Goal: Information Seeking & Learning: Learn about a topic

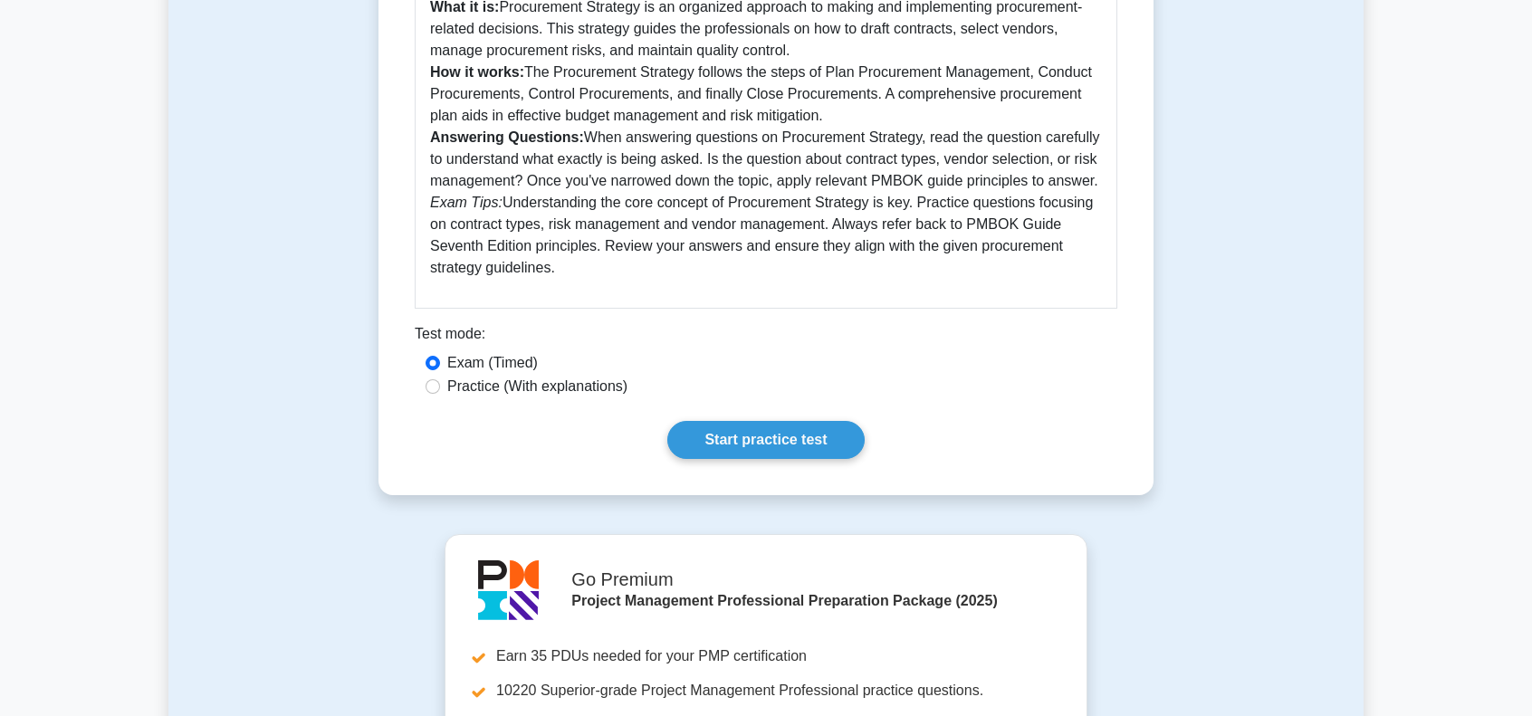
scroll to position [634, 0]
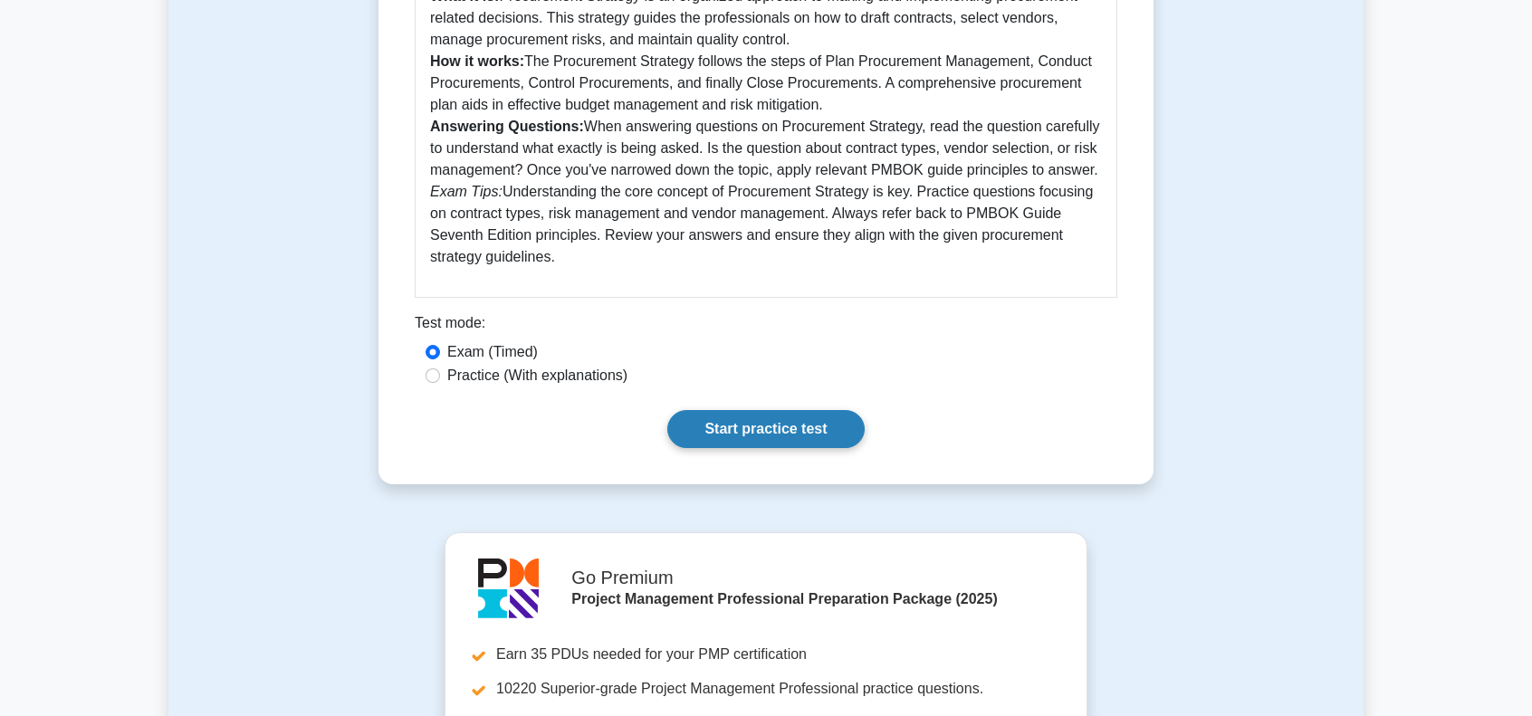
click at [760, 428] on link "Start practice test" at bounding box center [765, 429] width 196 height 38
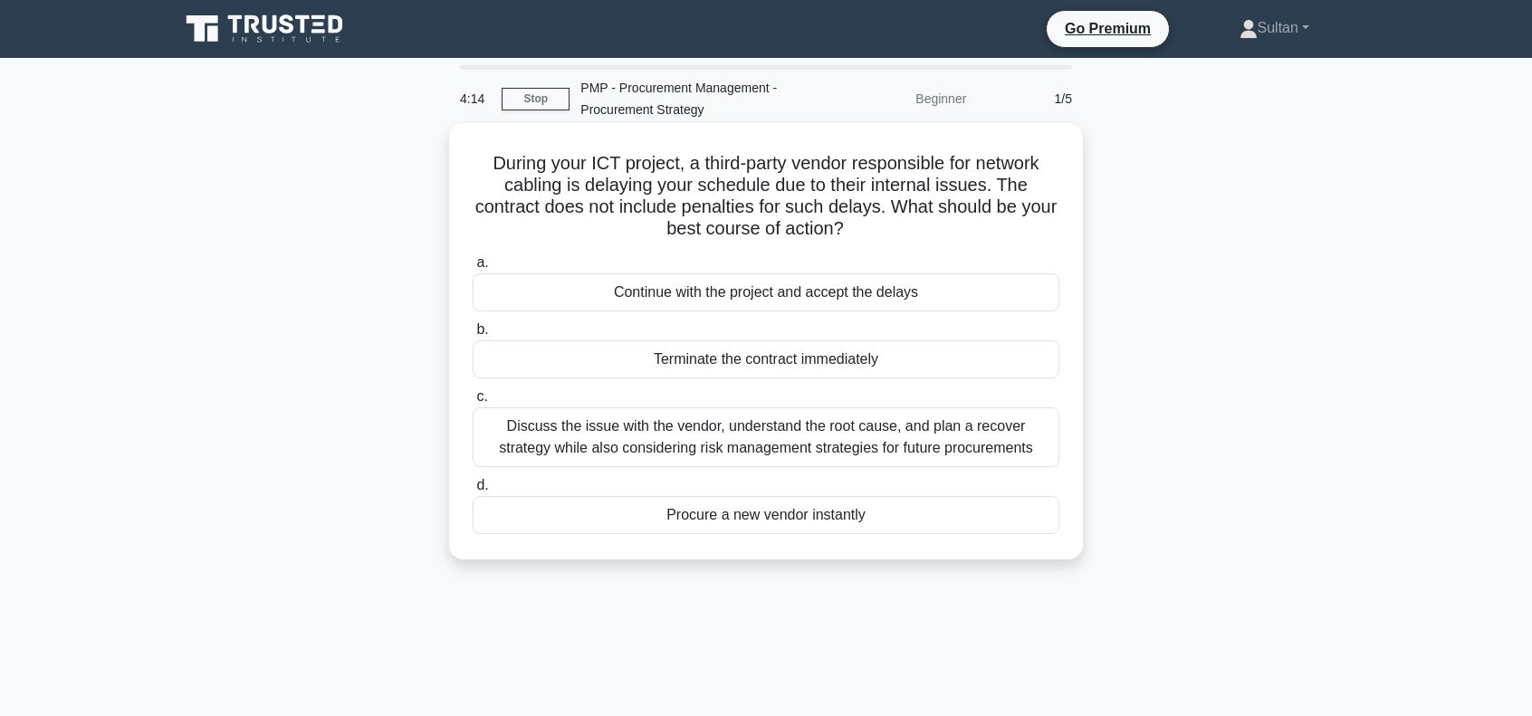
click at [746, 443] on div "Discuss the issue with the vendor, understand the root cause, and plan a recove…" at bounding box center [766, 437] width 587 height 60
click at [473, 403] on input "c. Discuss the issue with the vendor, understand the root cause, and plan a rec…" at bounding box center [473, 397] width 0 height 12
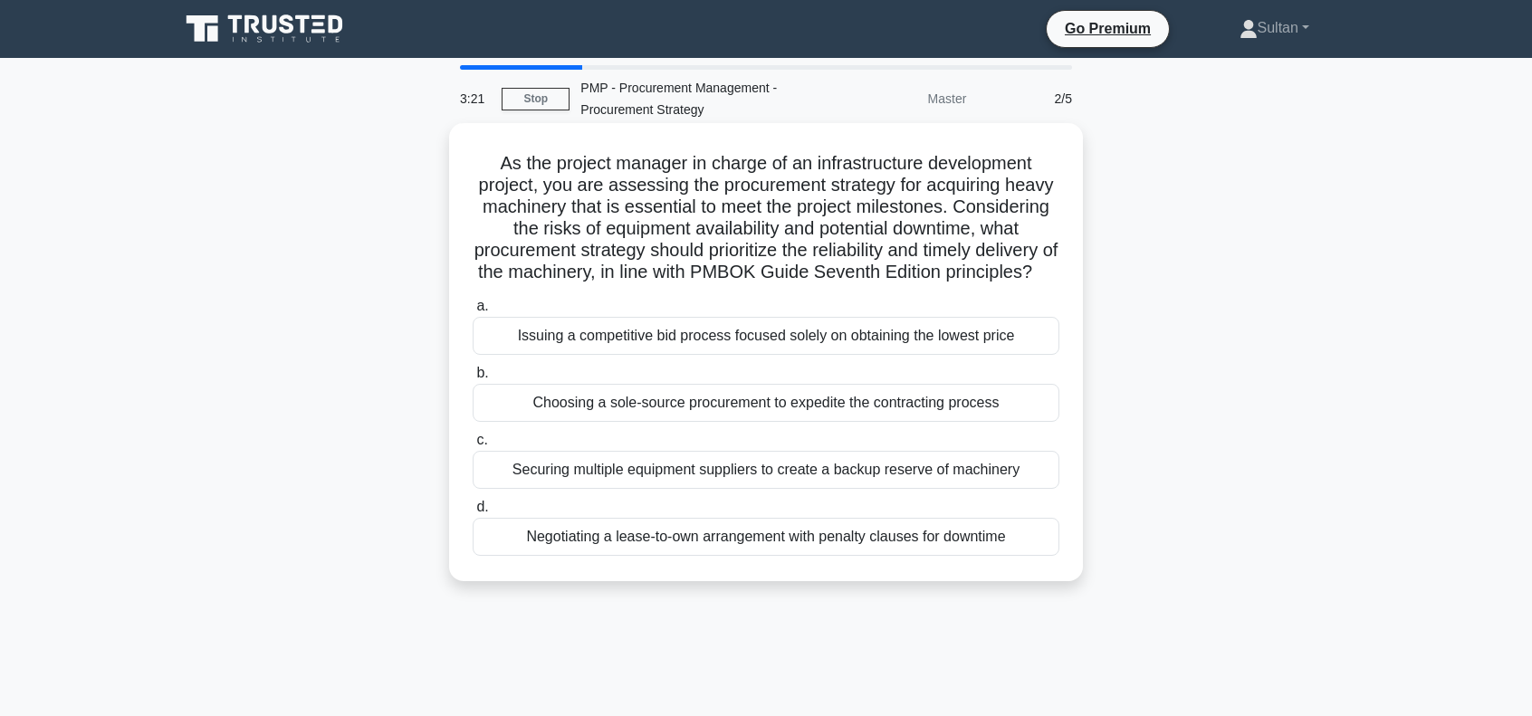
click at [757, 489] on div "Securing multiple equipment suppliers to create a backup reserve of machinery" at bounding box center [766, 470] width 587 height 38
click at [473, 446] on input "c. Securing multiple equipment suppliers to create a backup reserve of machinery" at bounding box center [473, 441] width 0 height 12
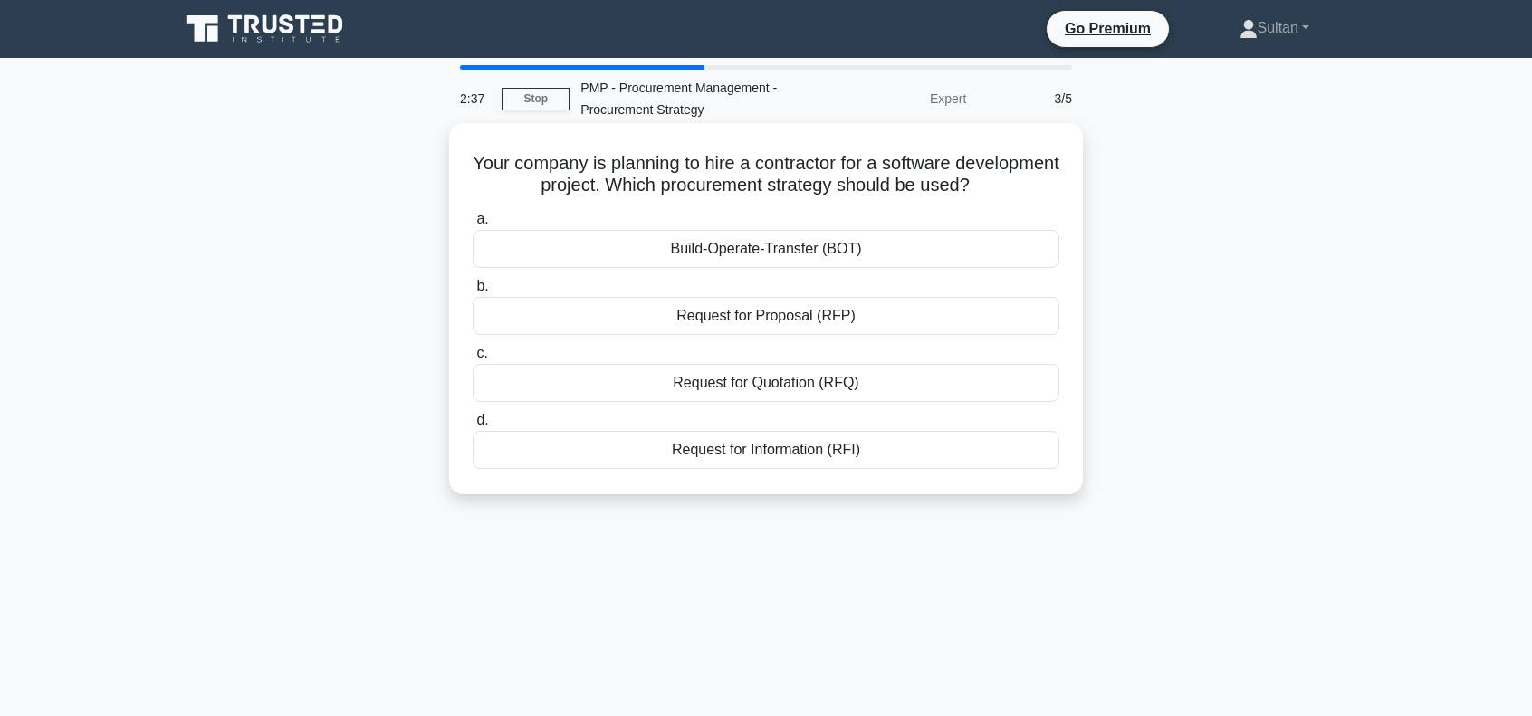
click at [757, 251] on div "Build-Operate-Transfer (BOT)" at bounding box center [766, 249] width 587 height 38
click at [473, 225] on input "a. Build-Operate-Transfer (BOT)" at bounding box center [473, 220] width 0 height 12
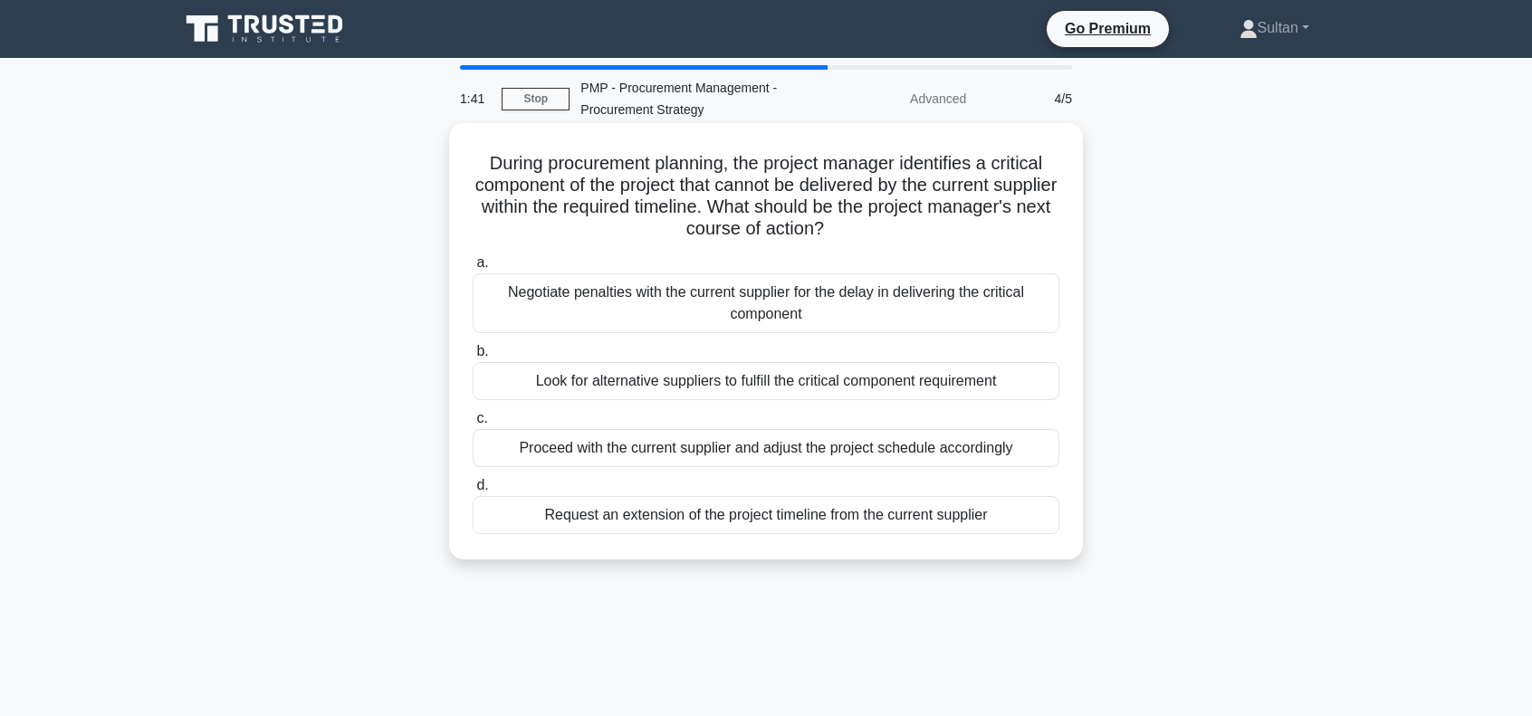
click at [808, 458] on div "Proceed with the current supplier and adjust the project schedule accordingly" at bounding box center [766, 448] width 587 height 38
click at [473, 425] on input "c. Proceed with the current supplier and adjust the project schedule accordingly" at bounding box center [473, 419] width 0 height 12
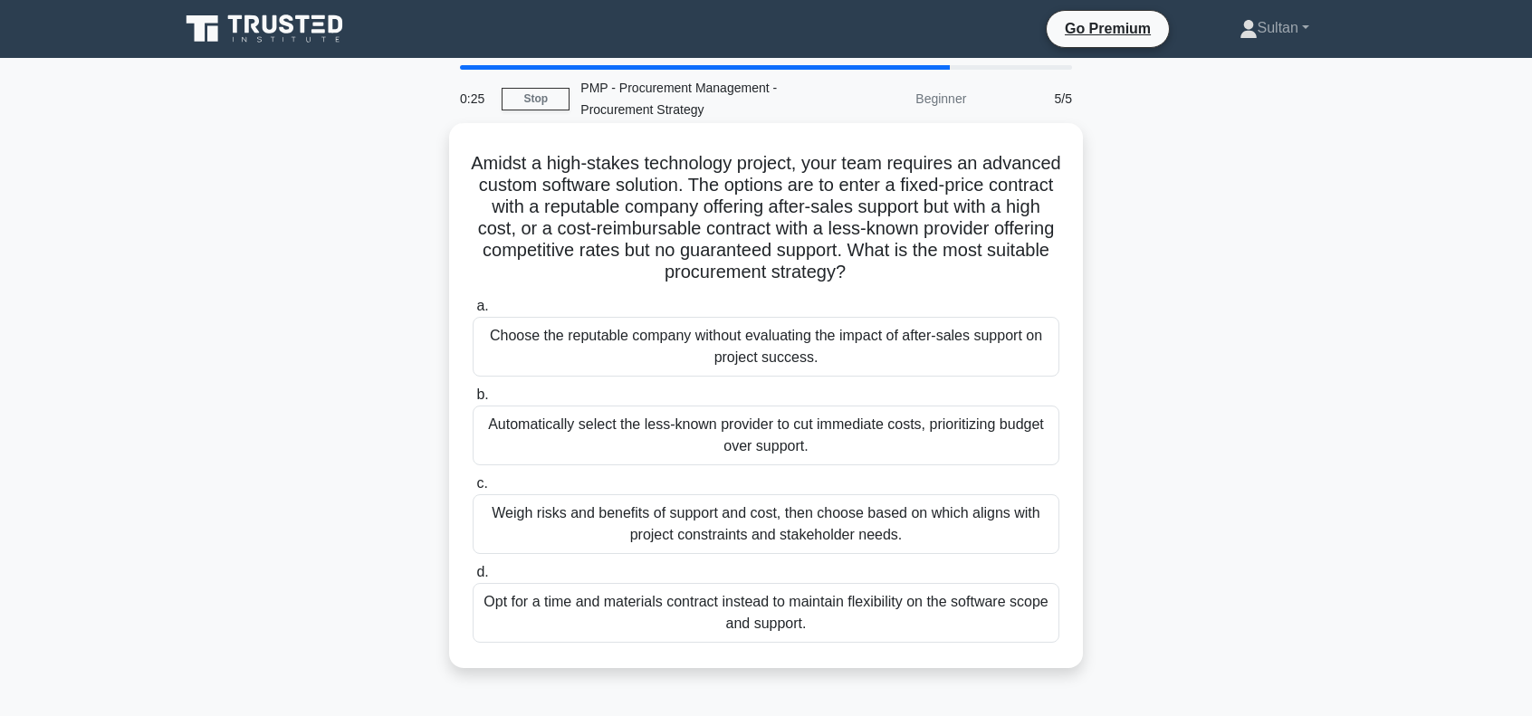
click at [715, 526] on div "Weigh risks and benefits of support and cost, then choose based on which aligns…" at bounding box center [766, 524] width 587 height 60
click at [473, 490] on input "c. Weigh risks and benefits of support and cost, then choose based on which ali…" at bounding box center [473, 484] width 0 height 12
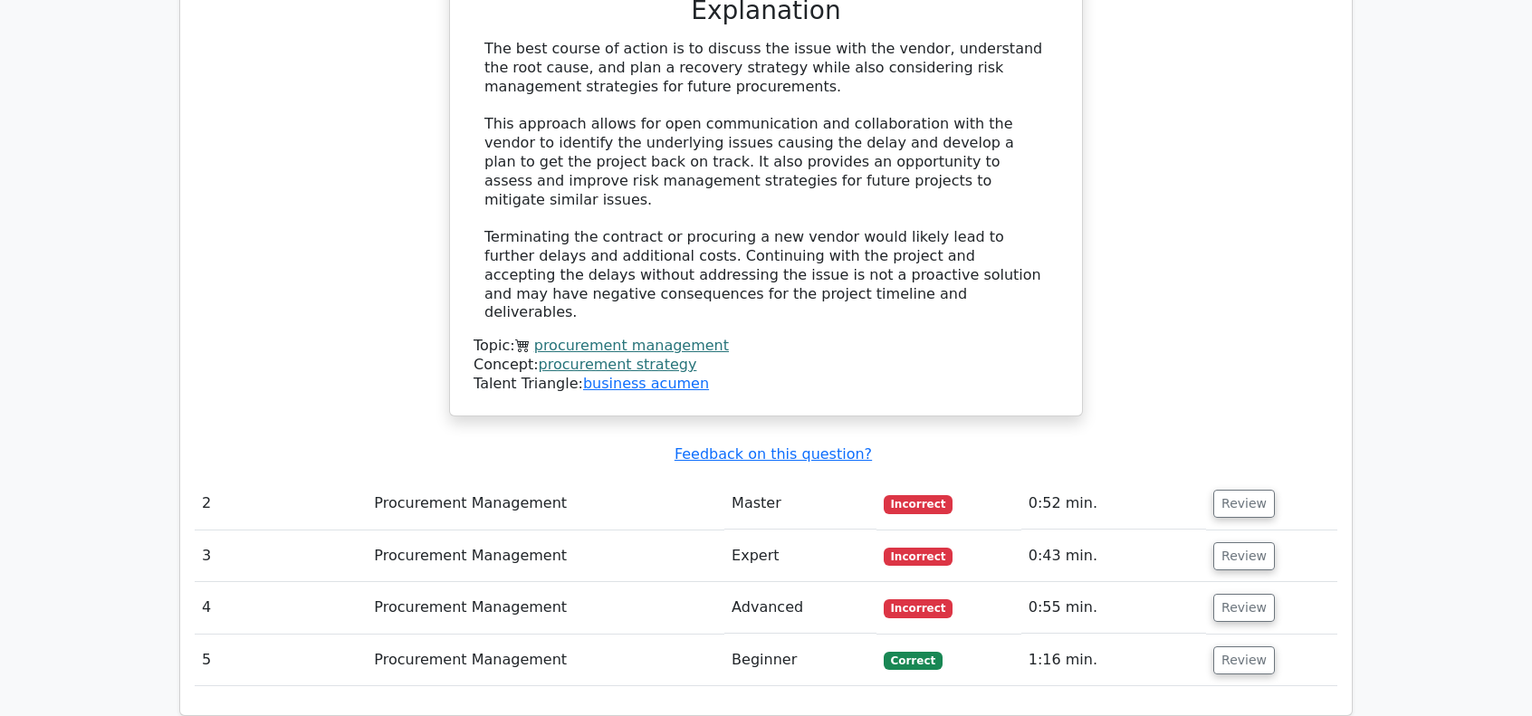
scroll to position [1901, 0]
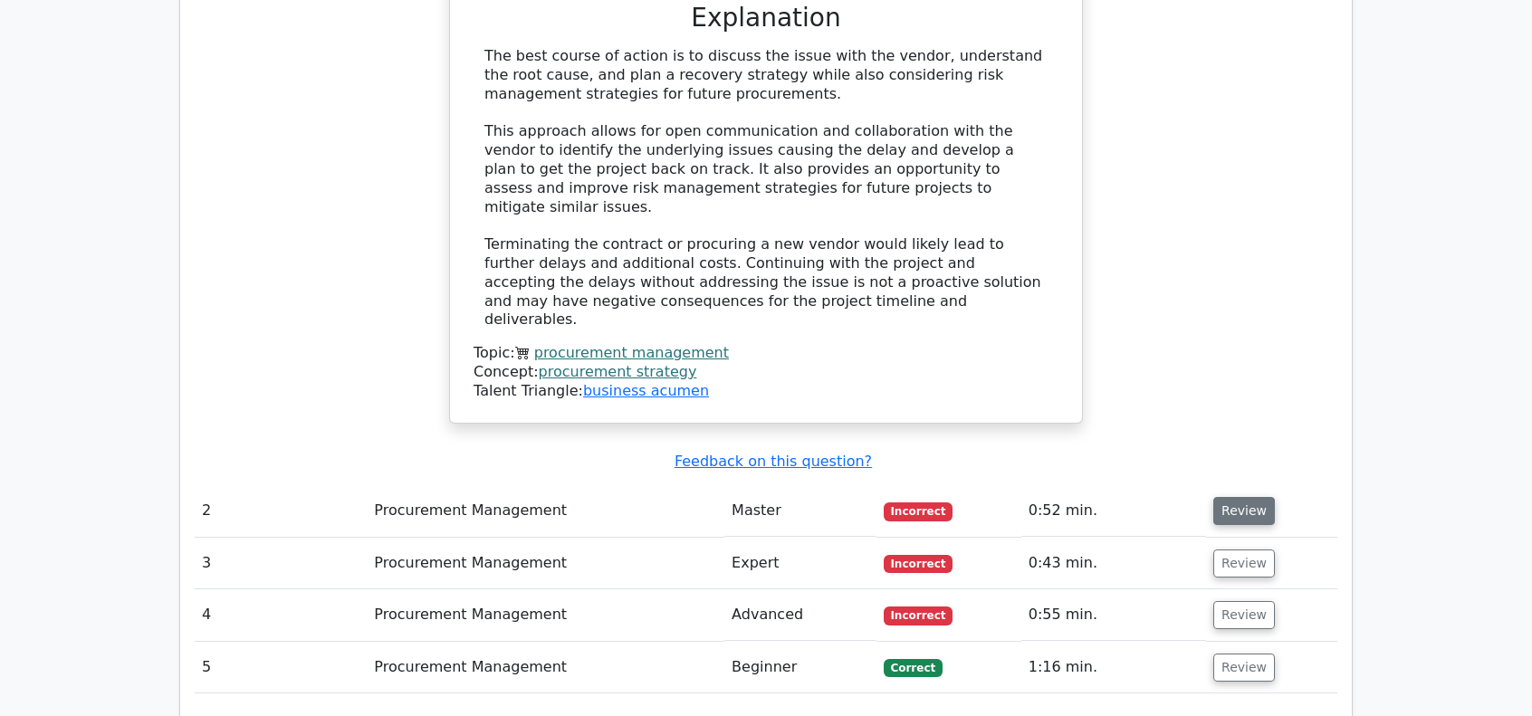
click at [1248, 497] on button "Review" at bounding box center [1244, 511] width 62 height 28
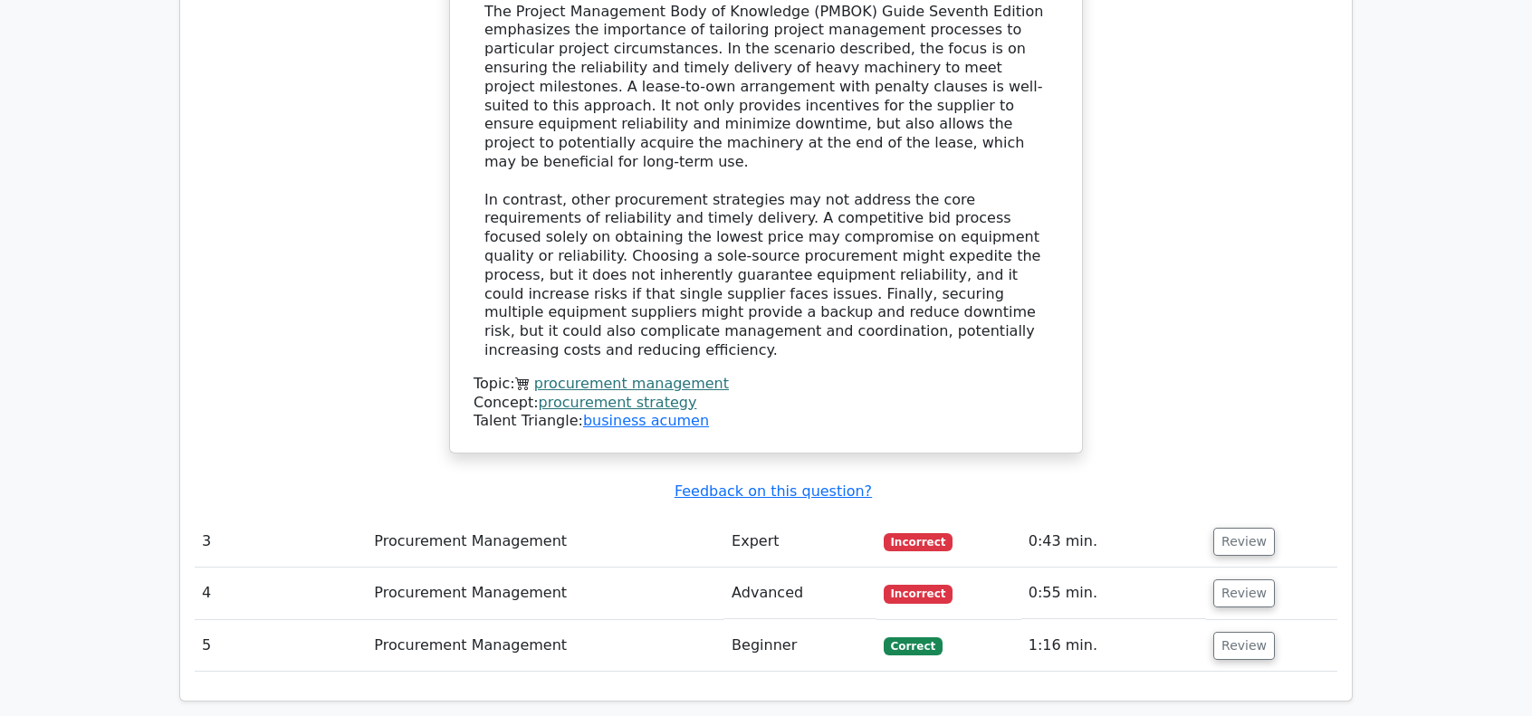
scroll to position [2988, 0]
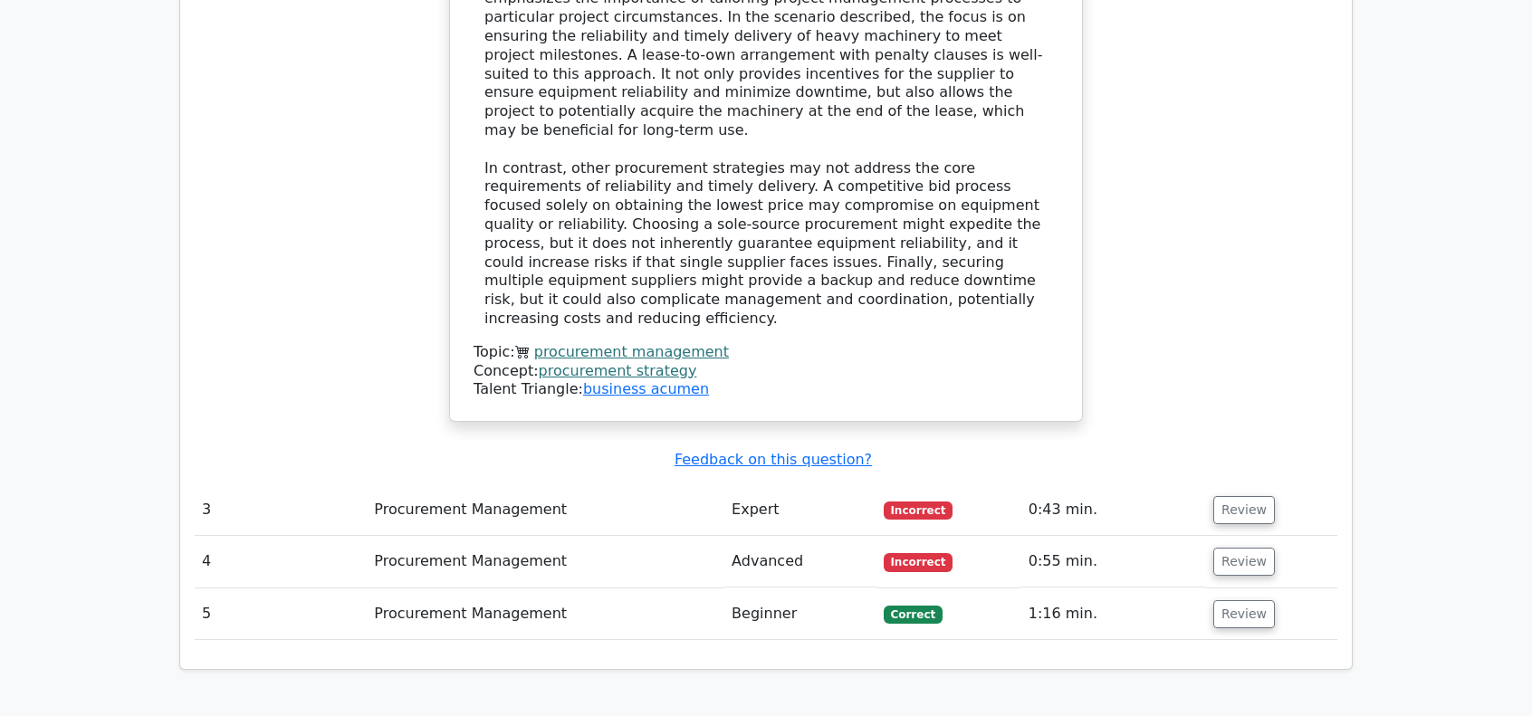
click at [1234, 484] on td "Review" at bounding box center [1271, 510] width 131 height 52
click at [1246, 496] on button "Review" at bounding box center [1244, 510] width 62 height 28
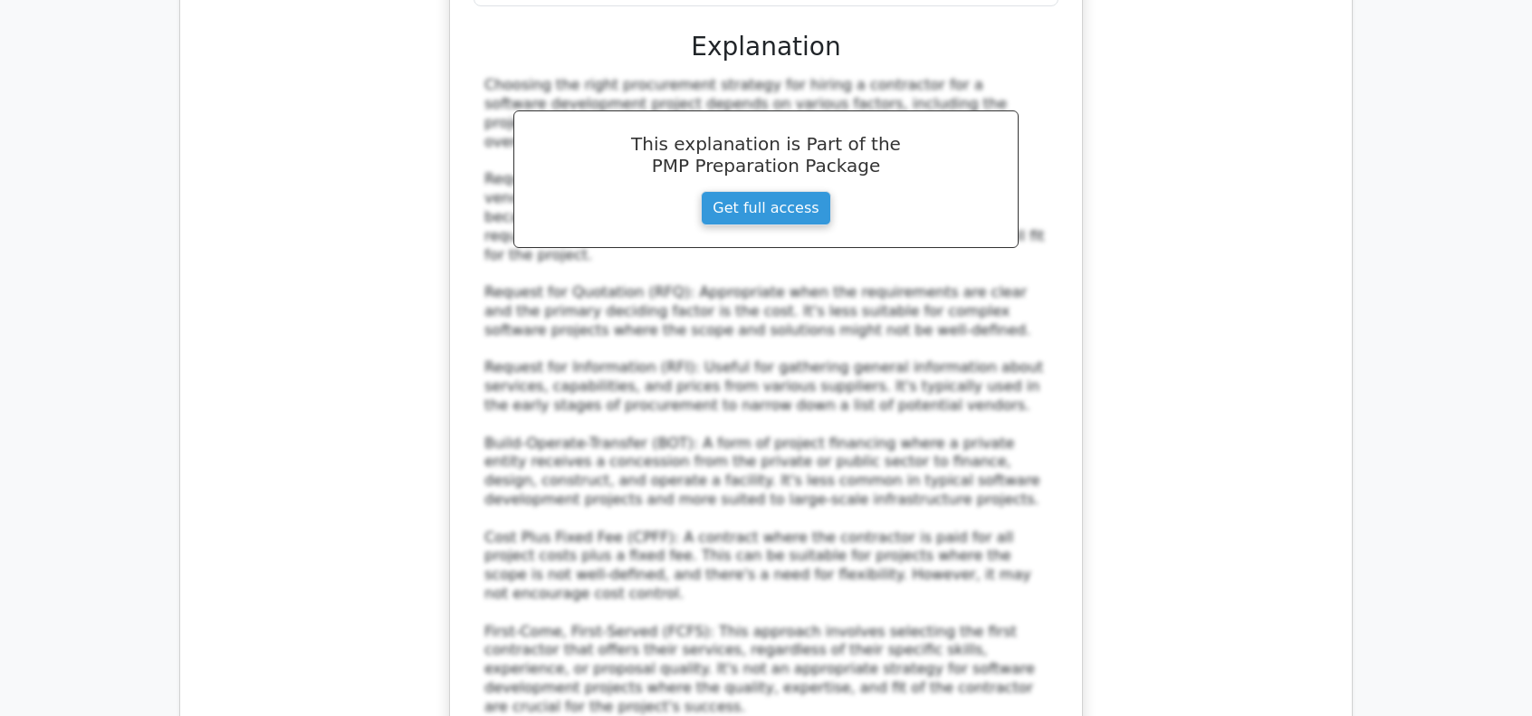
scroll to position [3983, 0]
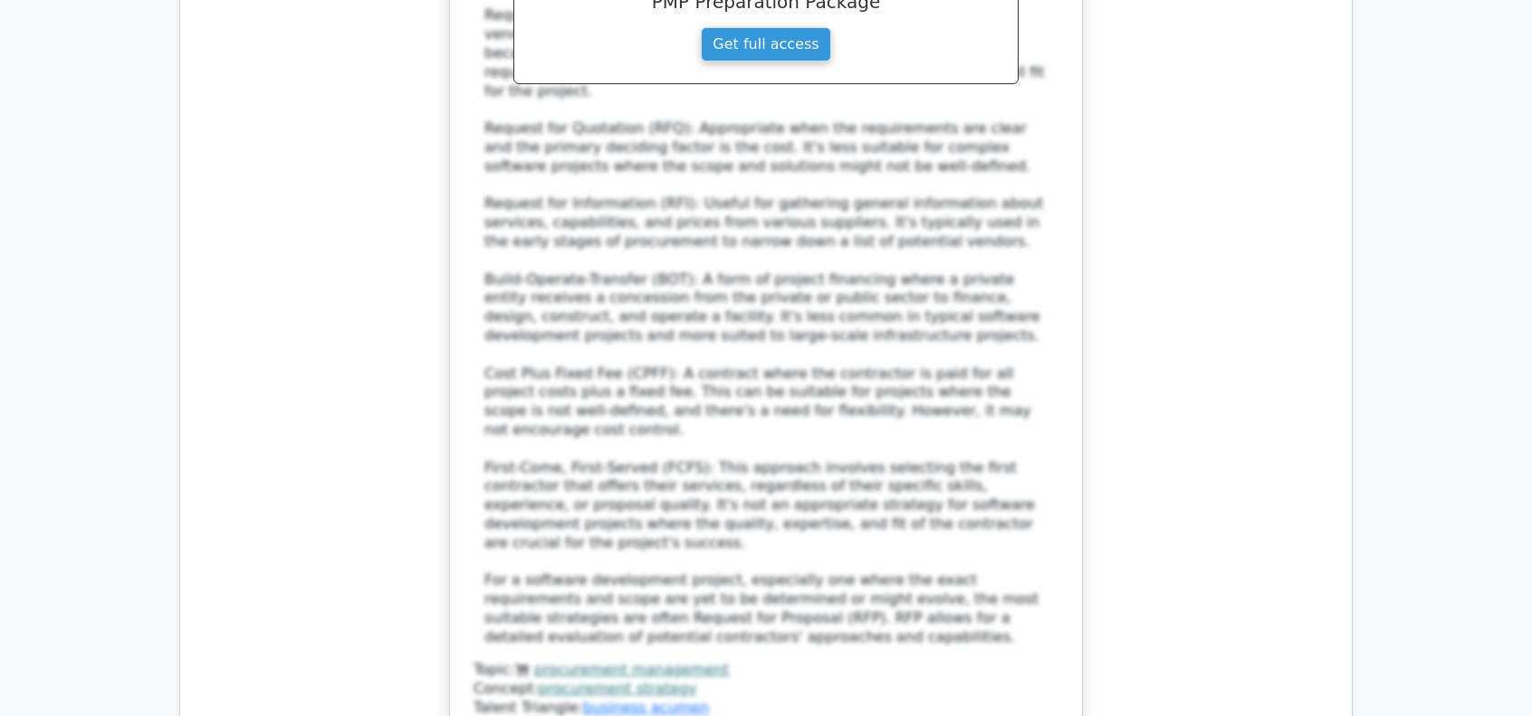
scroll to position [4255, 0]
